Goal: Transaction & Acquisition: Purchase product/service

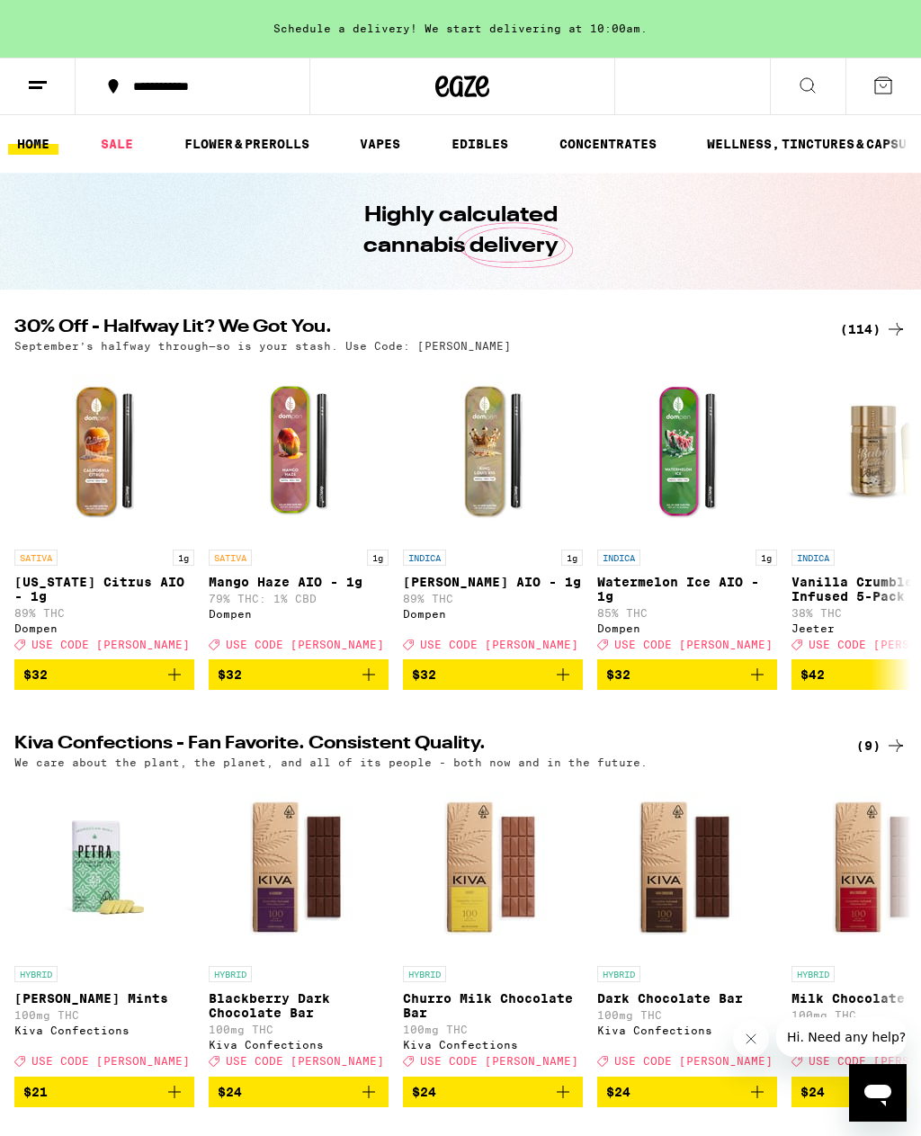
click at [875, 325] on div "(114)" at bounding box center [873, 329] width 67 height 22
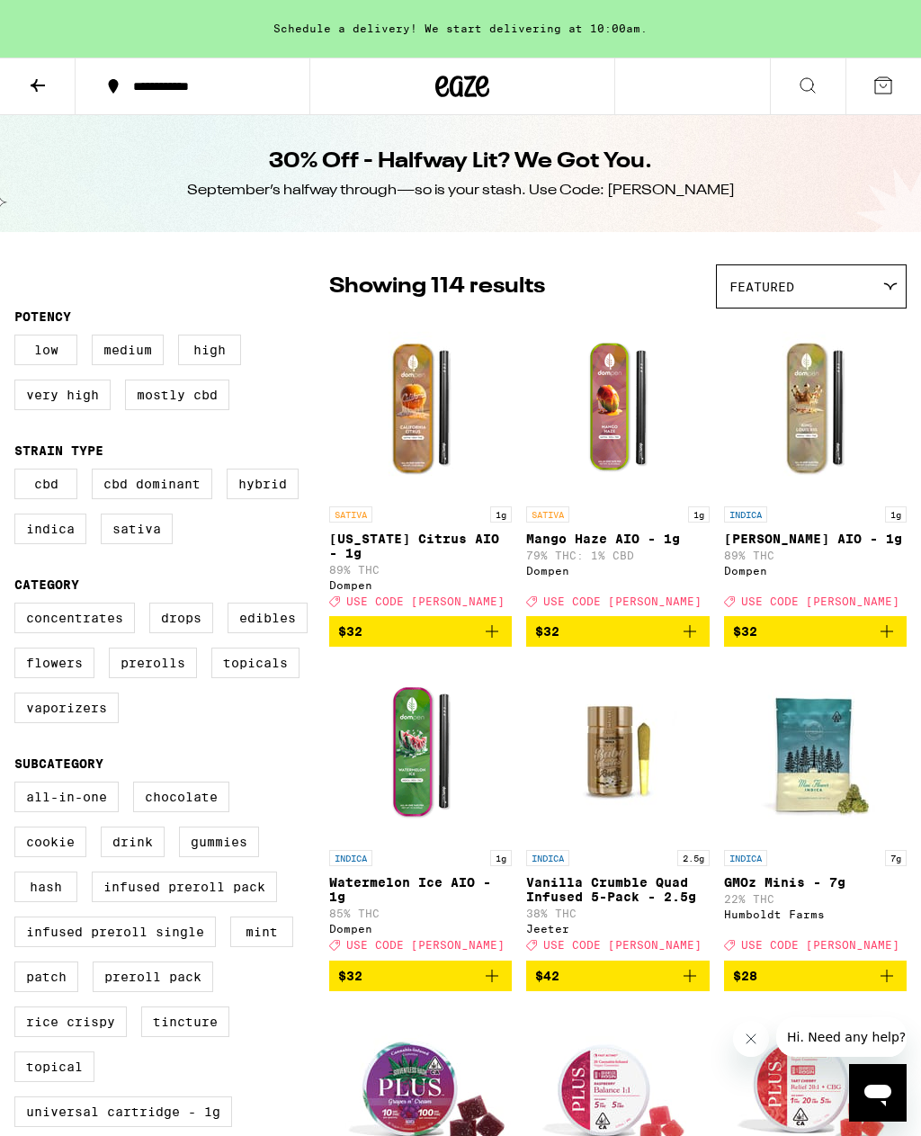
click at [280, 630] on label "Edibles" at bounding box center [267, 617] width 80 height 31
click at [19, 606] on input "Edibles" at bounding box center [18, 605] width 1 height 1
checkbox input "true"
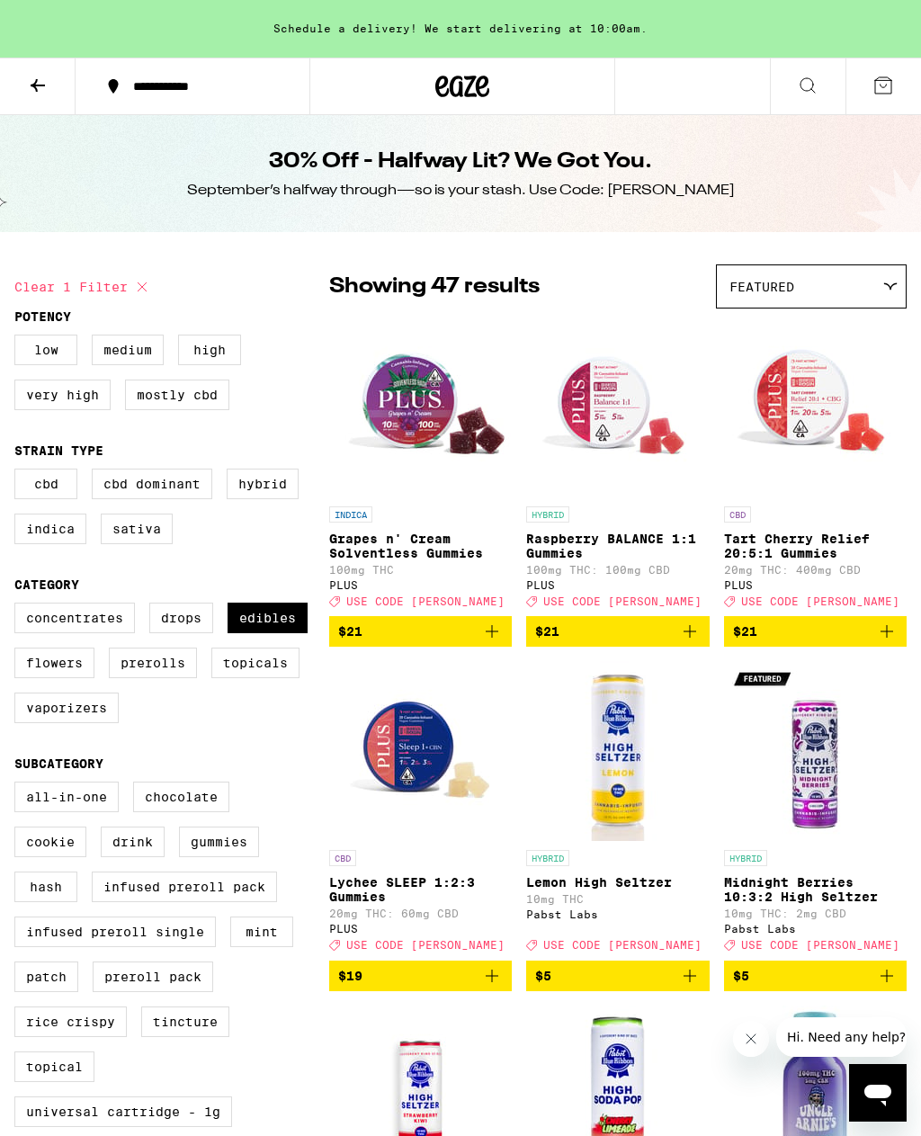
click at [74, 723] on label "Vaporizers" at bounding box center [66, 707] width 104 height 31
click at [19, 606] on input "Vaporizers" at bounding box center [18, 605] width 1 height 1
checkbox input "true"
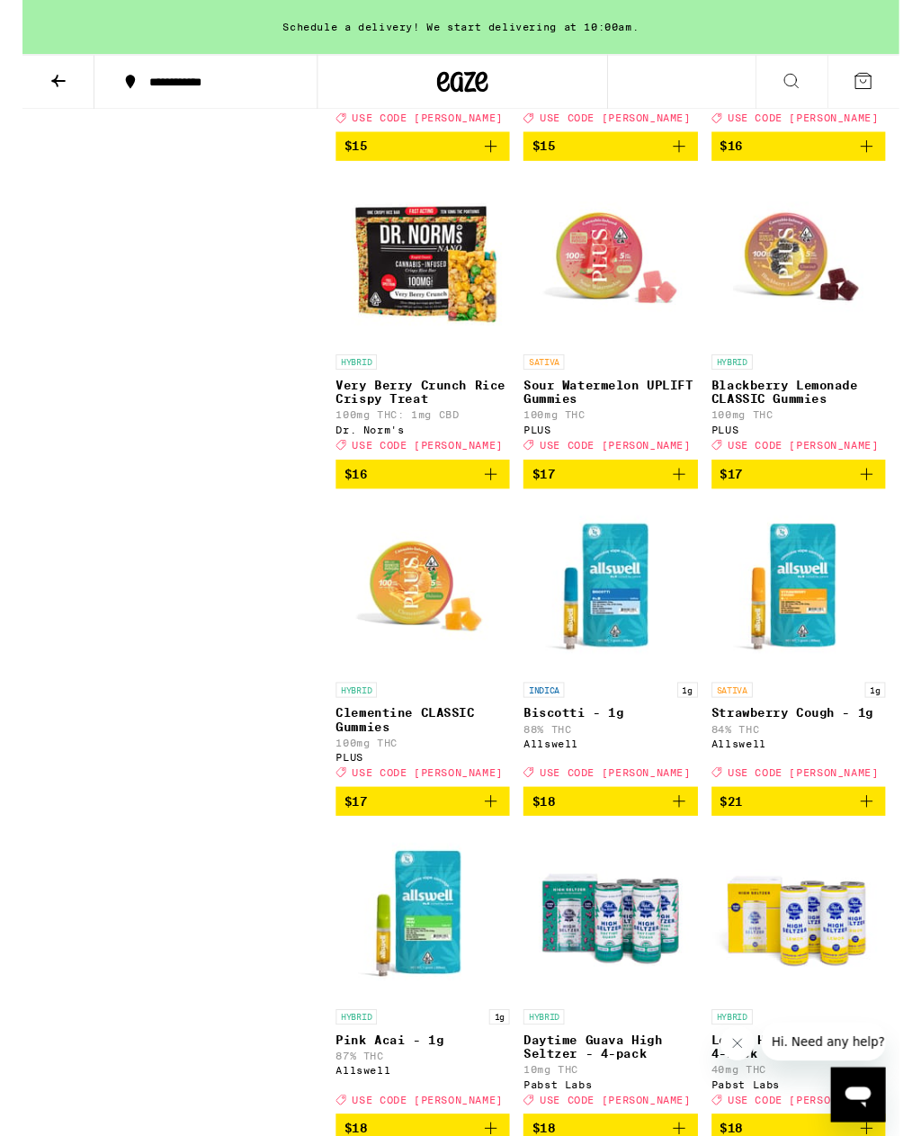
scroll to position [3229, 0]
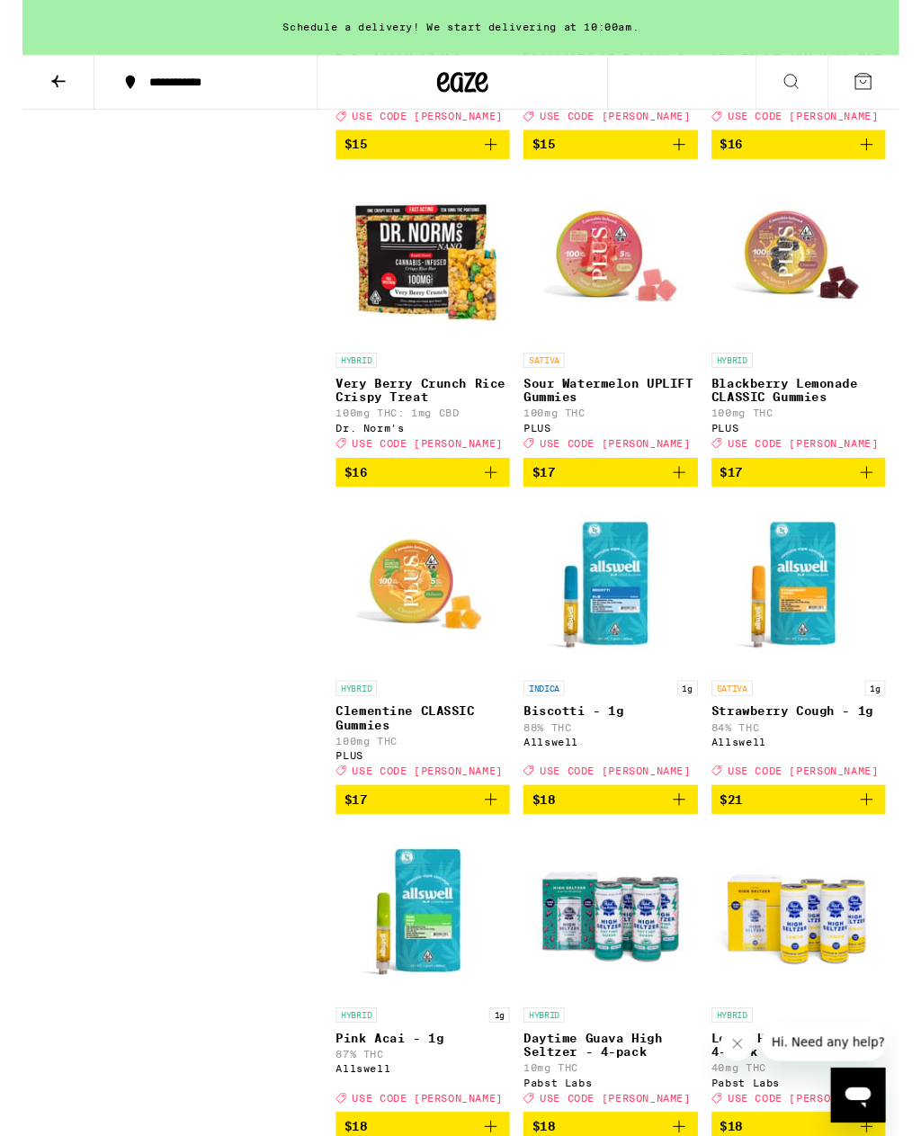
click at [609, 706] on img "Open page for Biscotti - 1g from Allswell" at bounding box center [618, 616] width 180 height 180
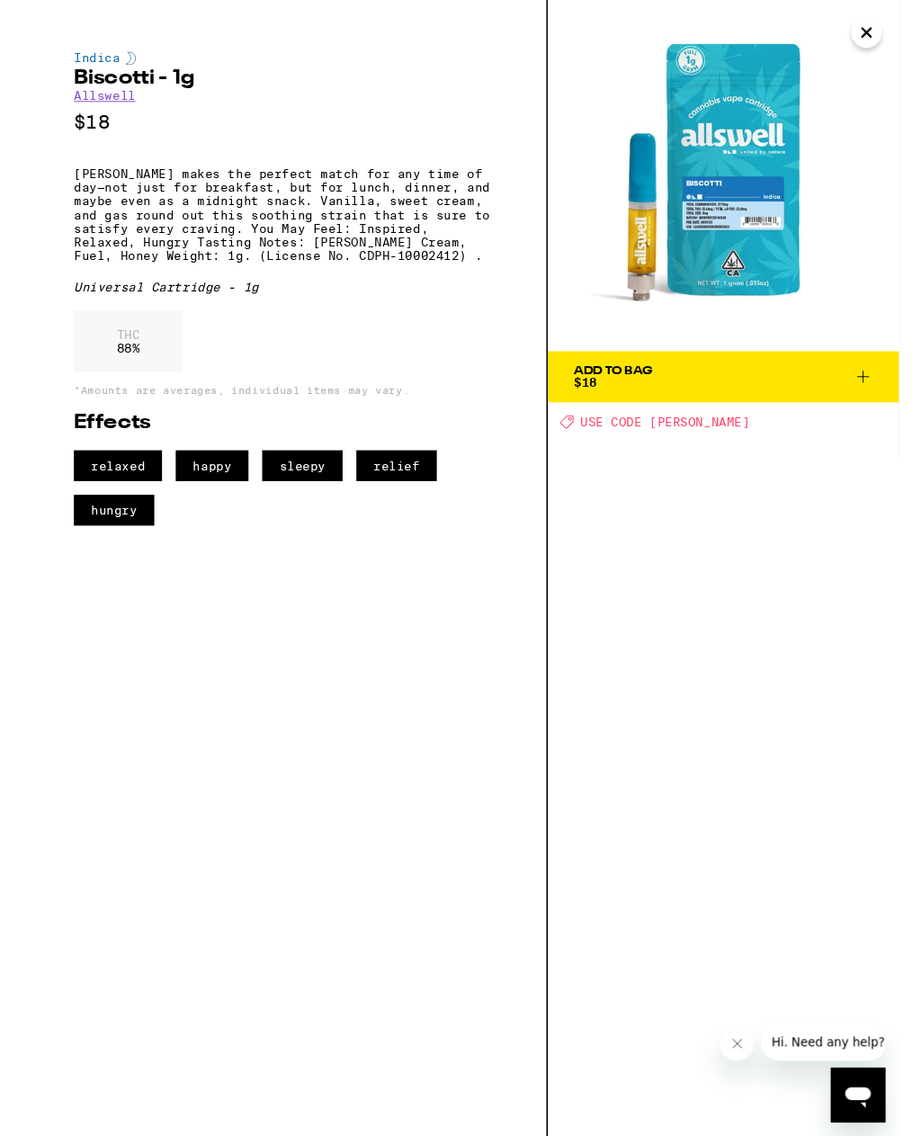
click at [886, 30] on icon "Close" at bounding box center [887, 34] width 22 height 27
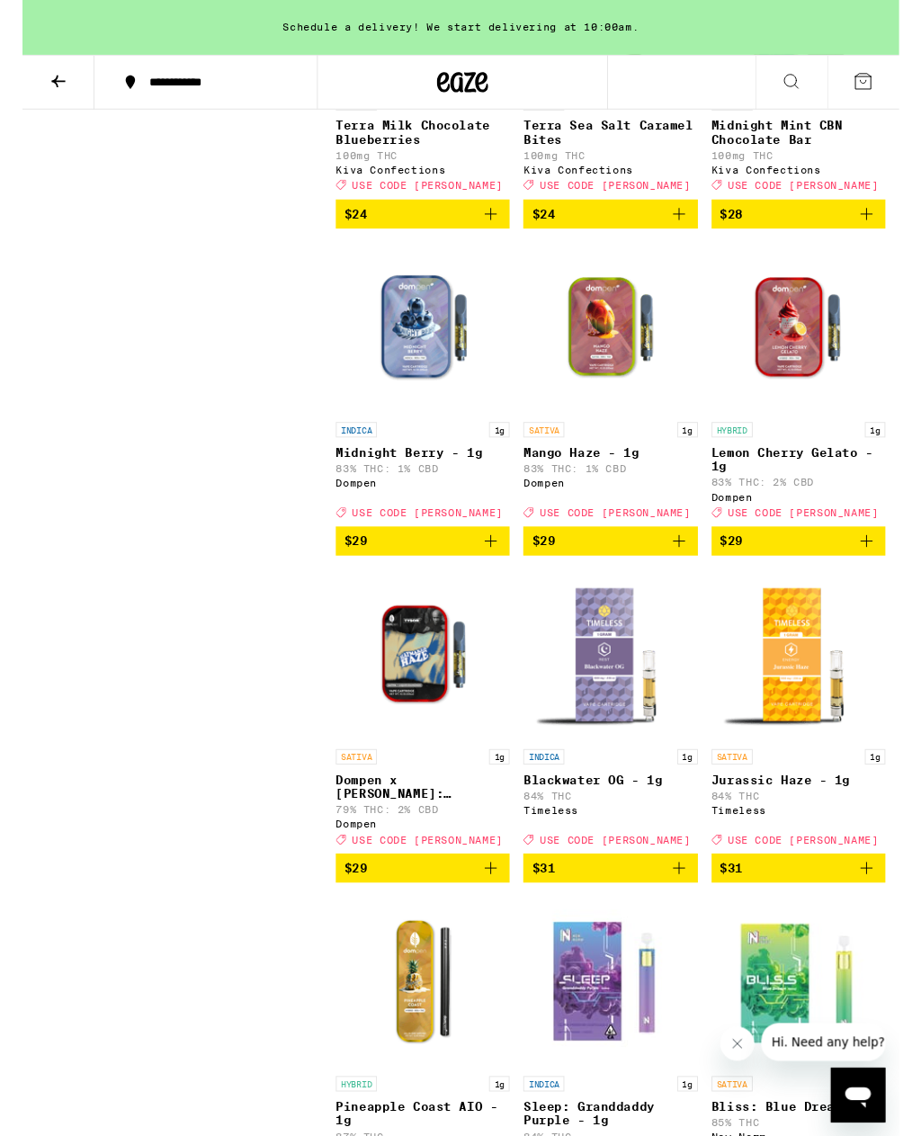
scroll to position [6267, 0]
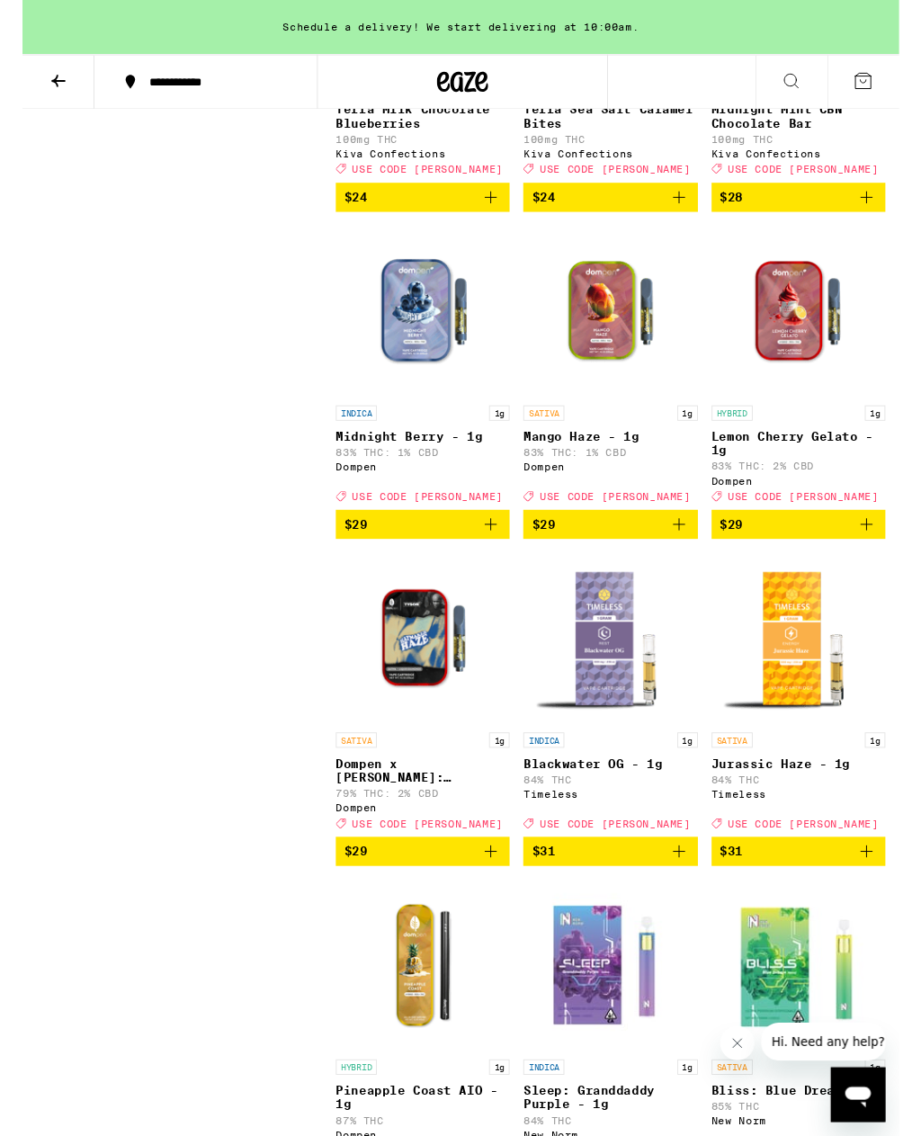
click at [413, 417] on img "Open page for Midnight Berry - 1g from Dompen" at bounding box center [421, 327] width 180 height 180
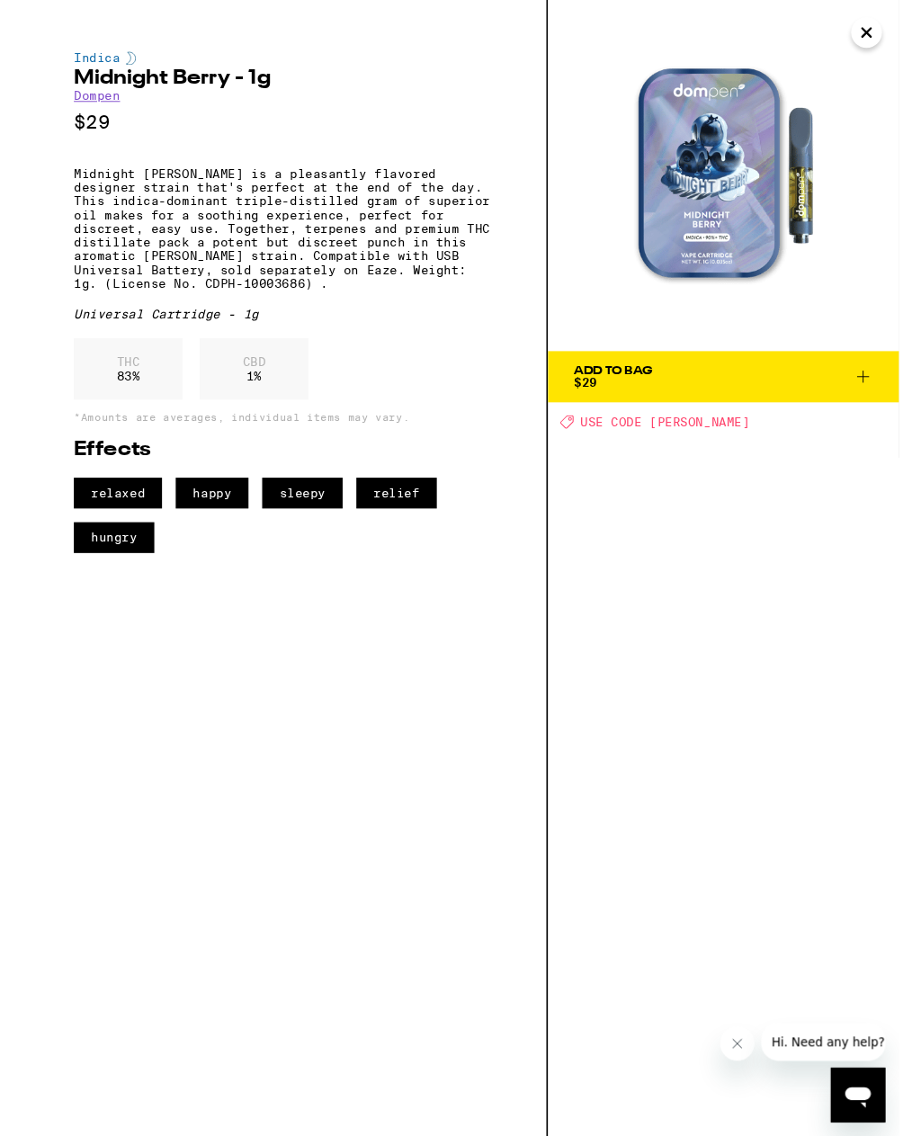
click at [889, 27] on icon "Close" at bounding box center [887, 34] width 22 height 27
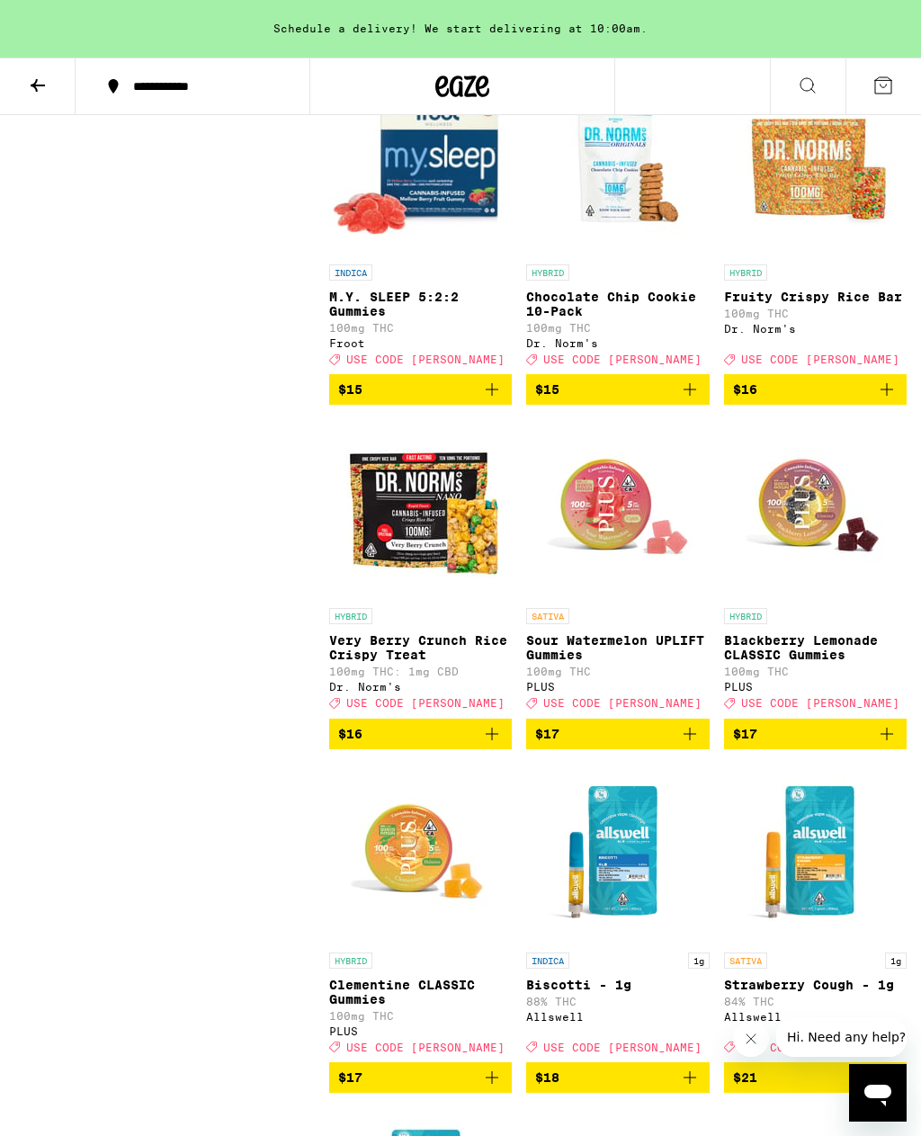
scroll to position [2947, 0]
